Goal: Transaction & Acquisition: Download file/media

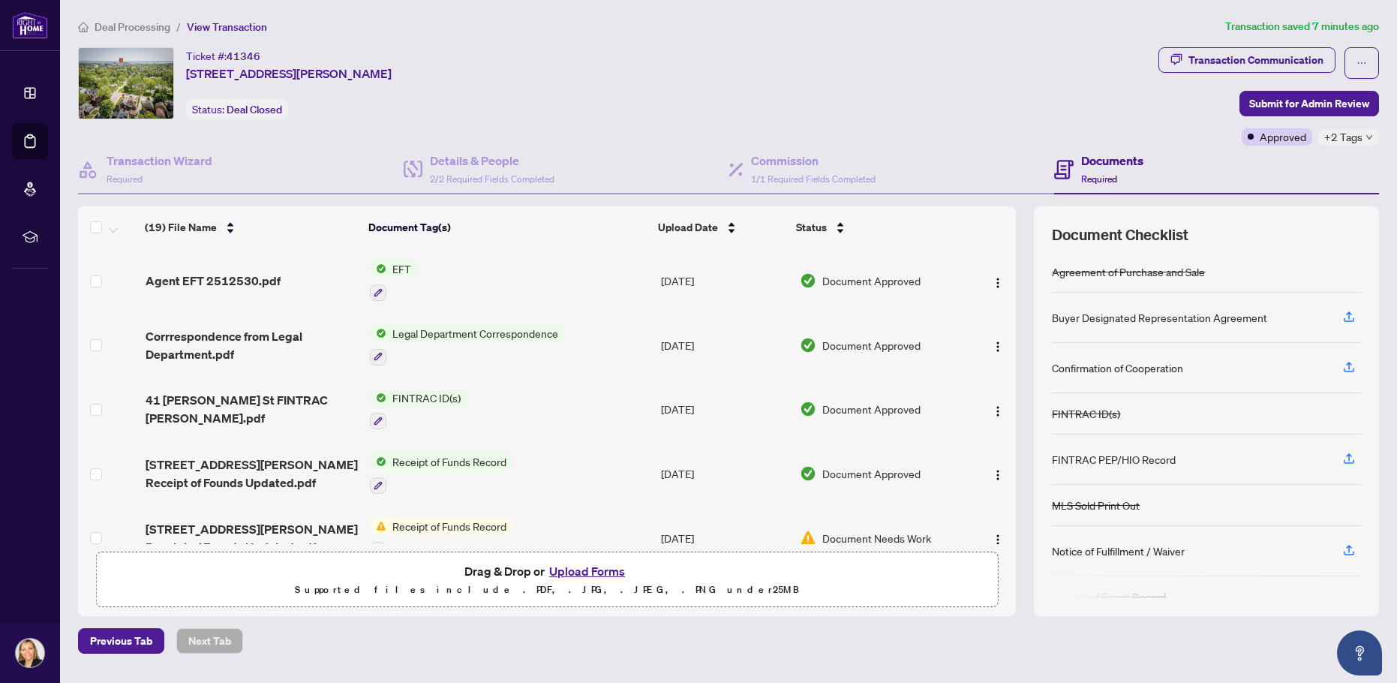
click at [401, 272] on span "EFT" at bounding box center [401, 268] width 31 height 17
click at [876, 284] on span "Document Approved" at bounding box center [871, 280] width 98 height 17
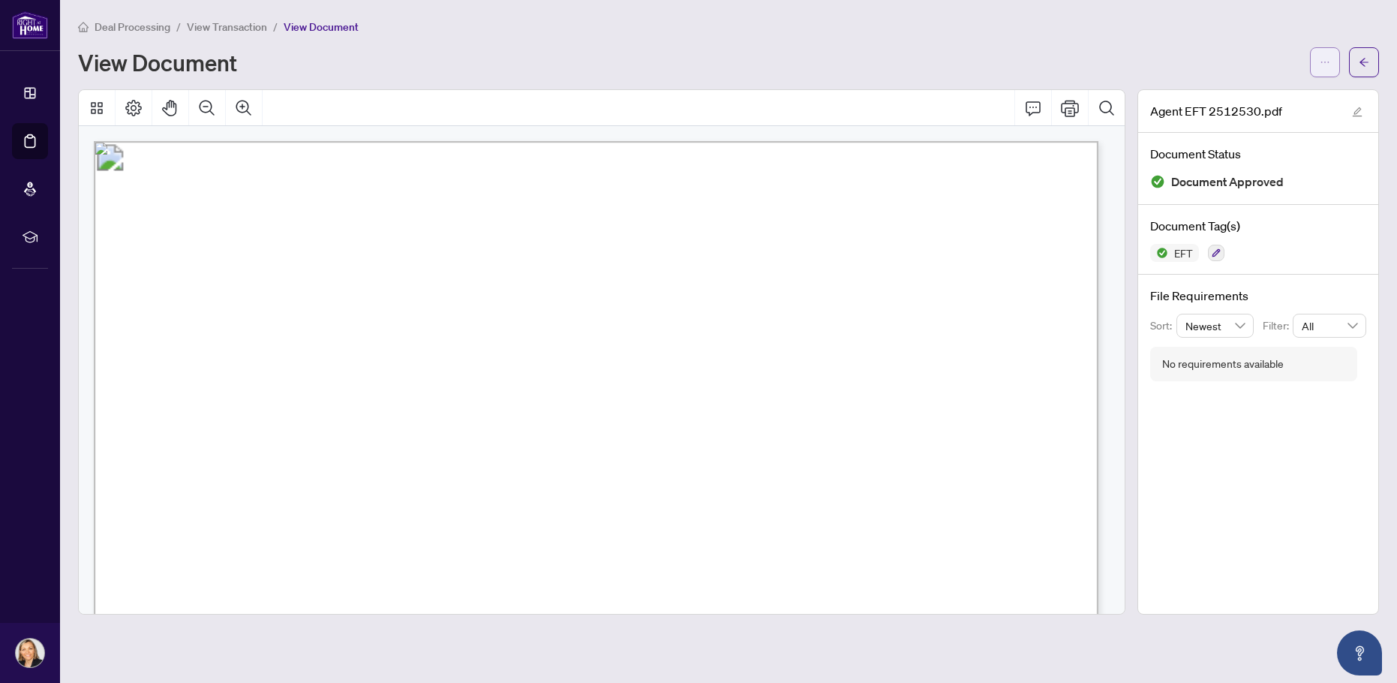
click at [1324, 59] on icon "ellipsis" at bounding box center [1325, 62] width 11 height 11
click at [1239, 96] on span "Download" at bounding box center [1271, 94] width 114 height 17
